Goal: Navigation & Orientation: Find specific page/section

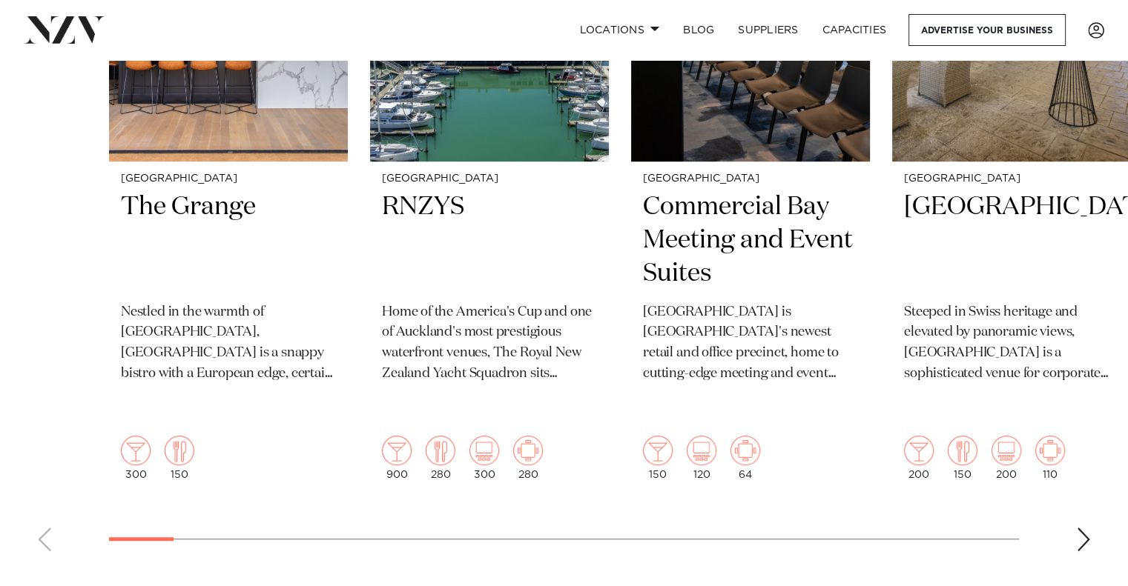
scroll to position [562, 0]
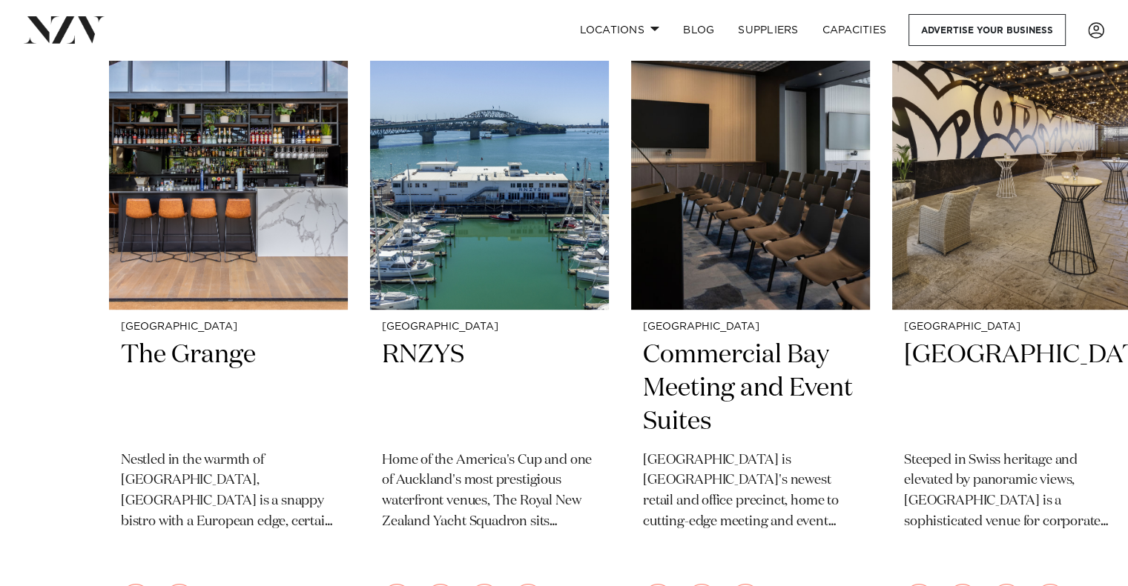
click at [36, 308] on swiper-container "Auckland The Grange Nestled in the warmth of Takapuna, The Grange is a snappy b…" at bounding box center [564, 351] width 1128 height 722
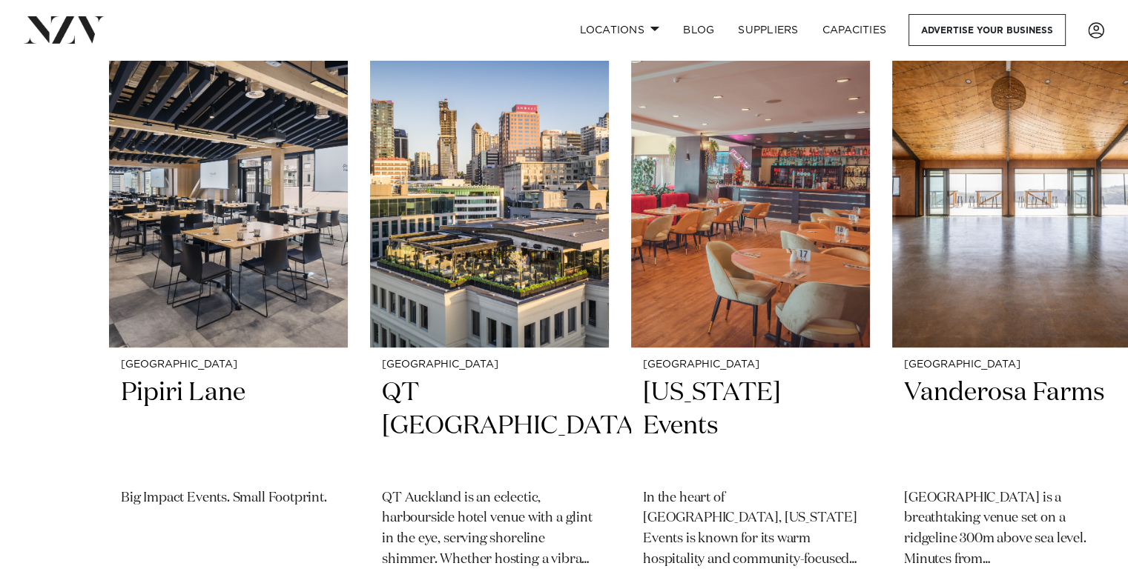
scroll to position [488, 0]
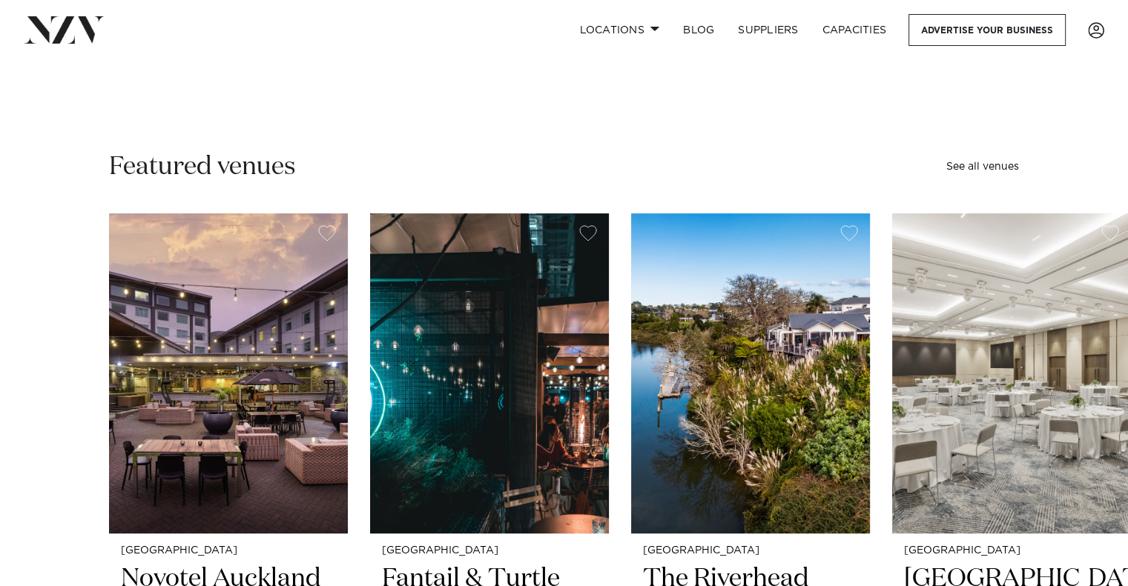
scroll to position [397, 0]
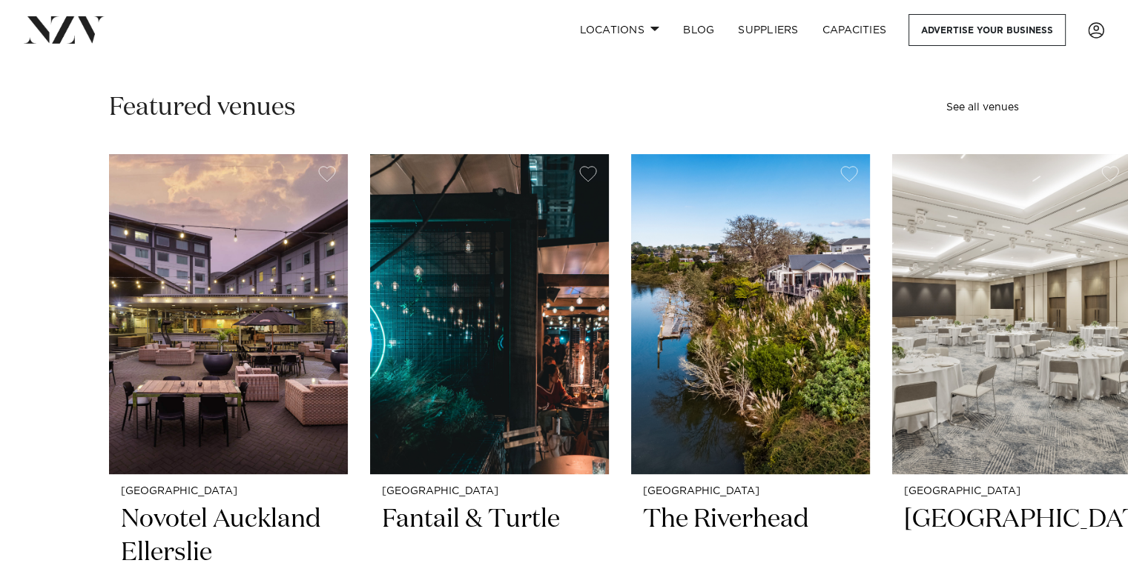
click at [511, 119] on div "Featured venues See all venues" at bounding box center [564, 107] width 910 height 33
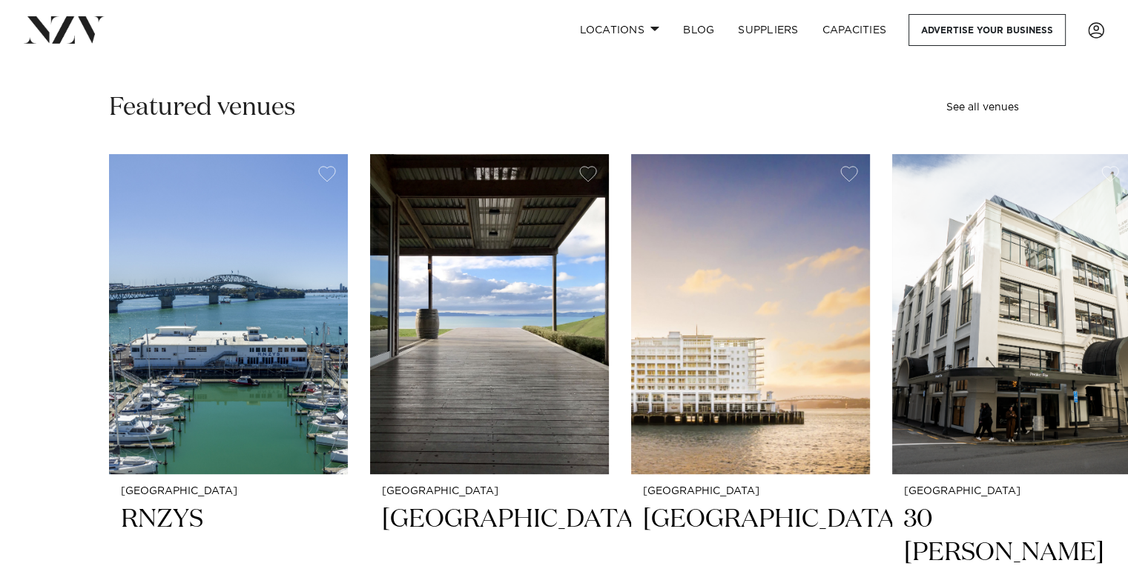
scroll to position [397, 0]
click at [509, 122] on div "Featured venues See all venues" at bounding box center [564, 107] width 910 height 33
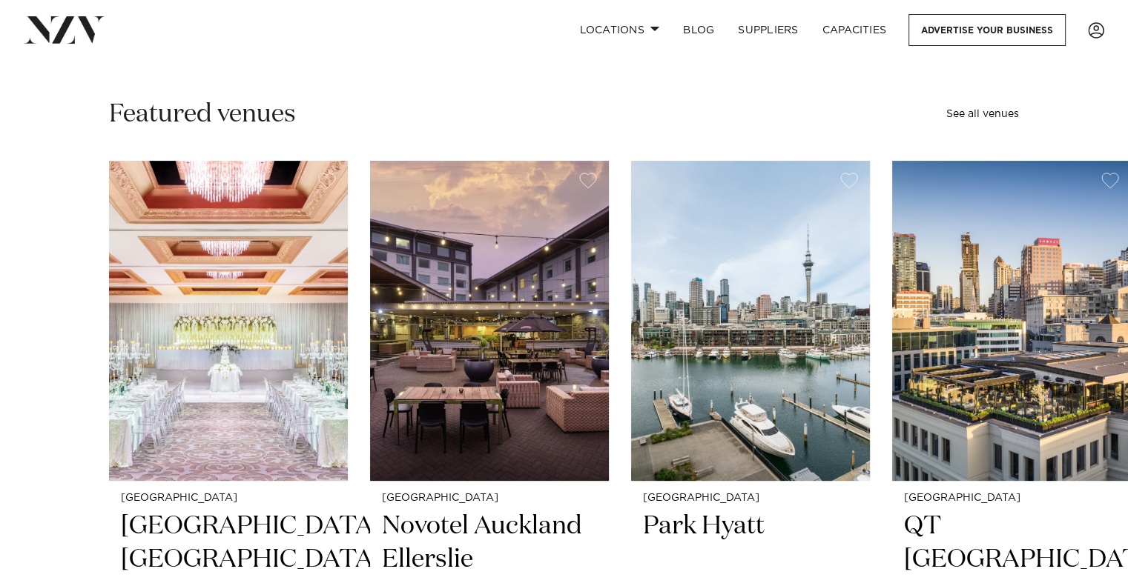
scroll to position [397, 0]
